Goal: Information Seeking & Learning: Understand process/instructions

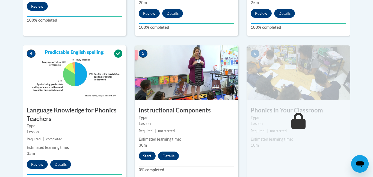
scroll to position [281, 0]
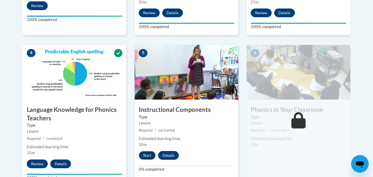
click at [146, 158] on button "Start" at bounding box center [147, 155] width 17 height 9
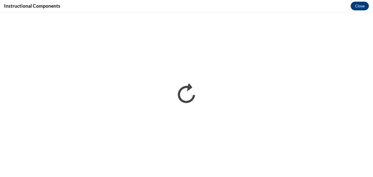
scroll to position [0, 0]
